Goal: Navigation & Orientation: Find specific page/section

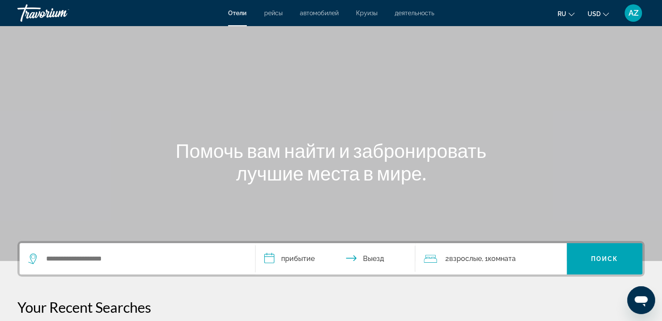
click at [431, 17] on div "Отели рейсы автомобилей Круизы деятельность Отели рейсы автомобилей Круизы деят…" at bounding box center [331, 13] width 662 height 23
click at [423, 13] on span "деятельность" at bounding box center [415, 13] width 40 height 7
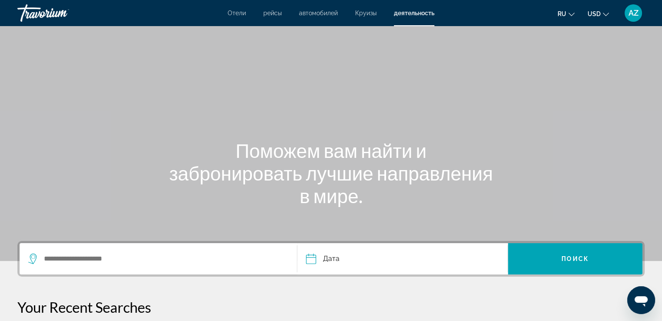
click at [372, 10] on span "Круизы" at bounding box center [365, 13] width 21 height 7
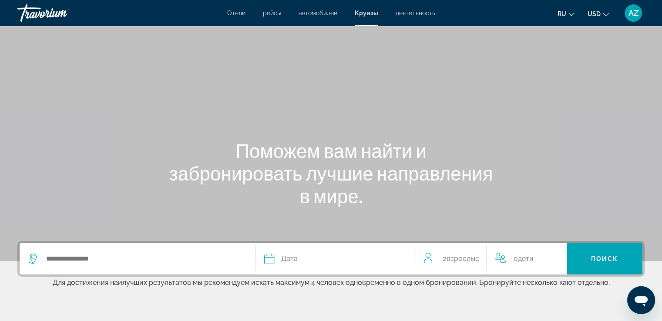
click at [310, 18] on div "Отели рейсы автомобилей Круизы деятельность Отели рейсы автомобилей Круизы деят…" at bounding box center [331, 13] width 662 height 23
click at [315, 10] on span "автомобилей" at bounding box center [317, 13] width 39 height 7
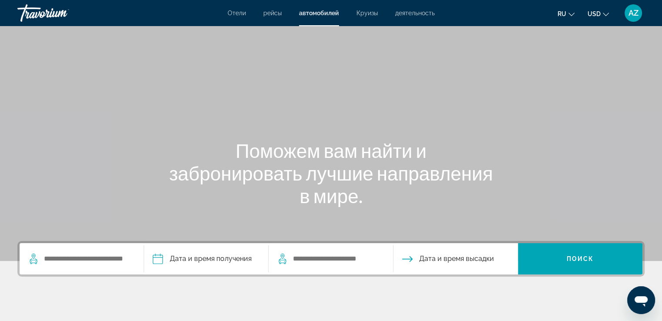
click at [270, 13] on span "рейсы" at bounding box center [272, 13] width 18 height 7
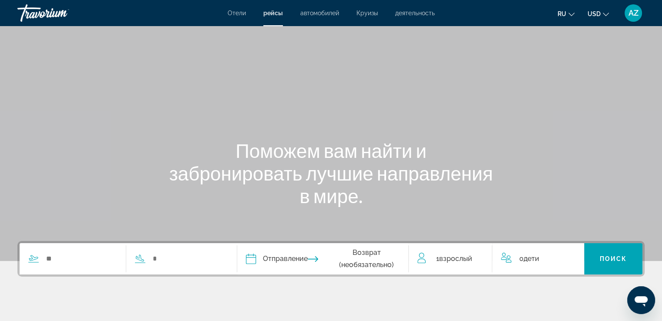
click at [236, 15] on span "Отели" at bounding box center [237, 13] width 18 height 7
